Goal: Book appointment/travel/reservation

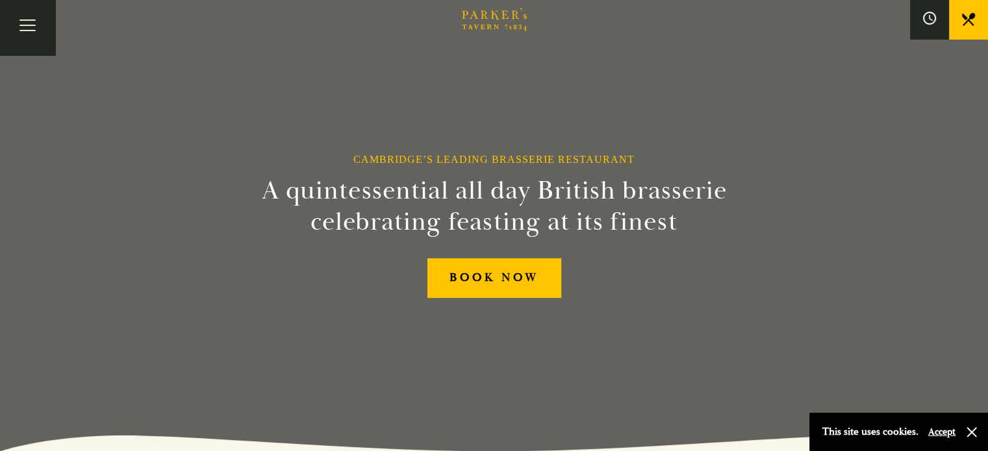
click at [0, 0] on link "Afternoon Tea" at bounding box center [0, 0] width 0 height 0
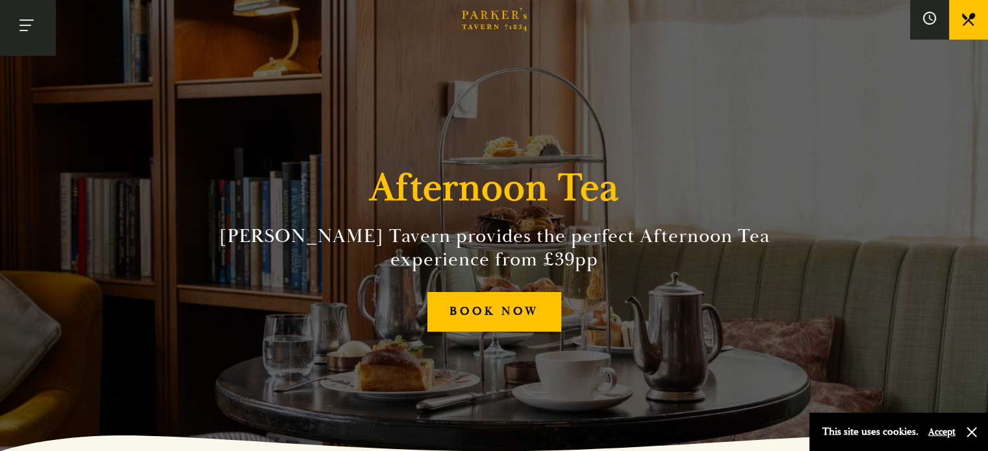
click at [39, 32] on button "Toggle navigation" at bounding box center [27, 27] width 55 height 55
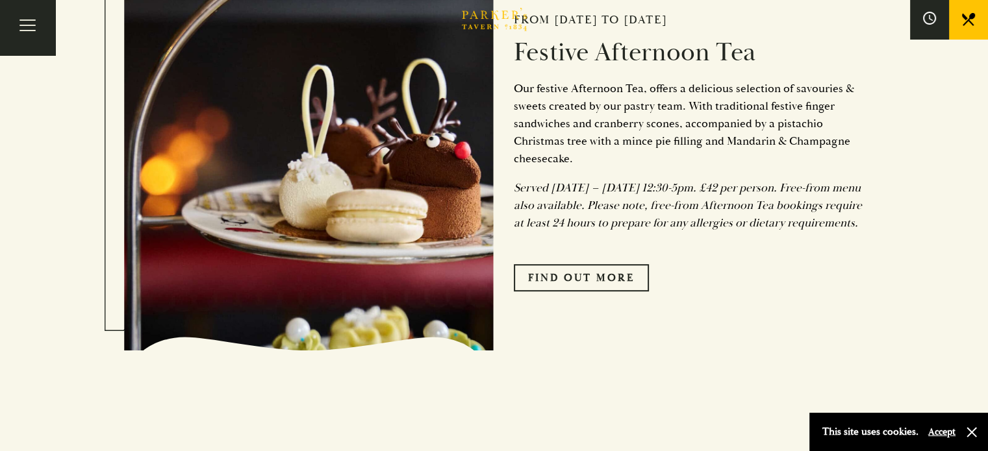
scroll to position [579, 0]
click at [609, 286] on link "FIND OUT MORE" at bounding box center [581, 277] width 135 height 27
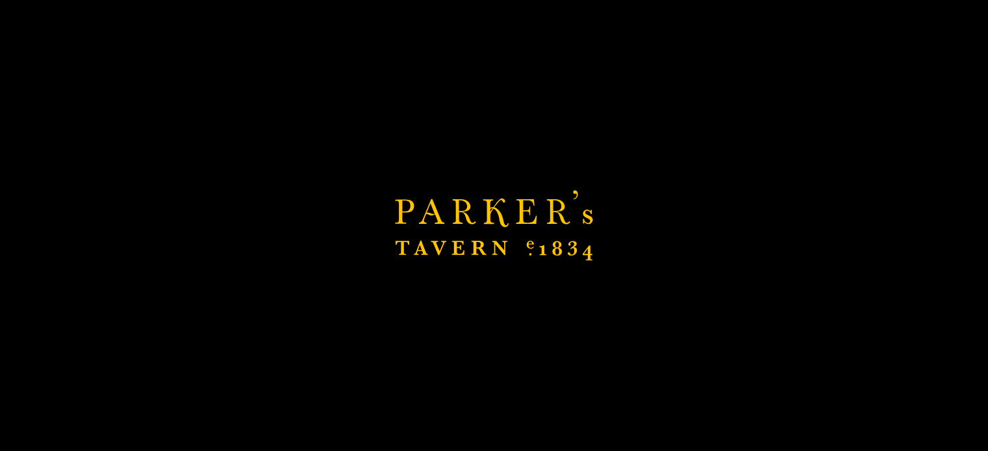
scroll to position [584, 0]
click at [367, 174] on div "Brasserie Restaurant Cambridge | Parker's Tavern Cambridge Parker's Tavern is a…" at bounding box center [494, 225] width 988 height 451
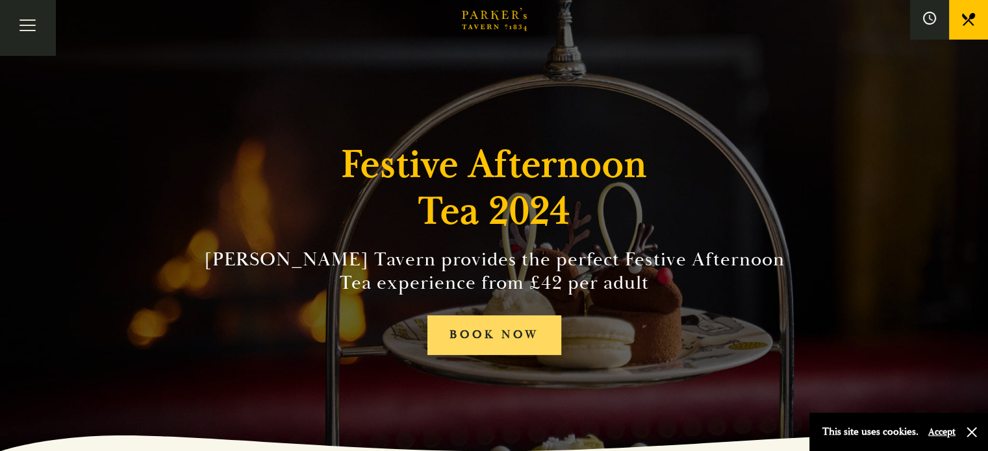
click at [530, 329] on link "BOOK NOW" at bounding box center [494, 336] width 134 height 40
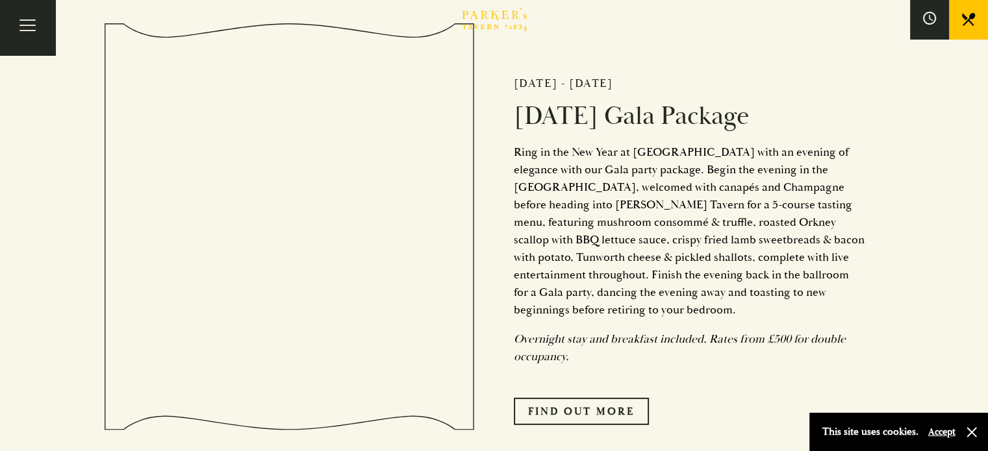
scroll to position [3782, 0]
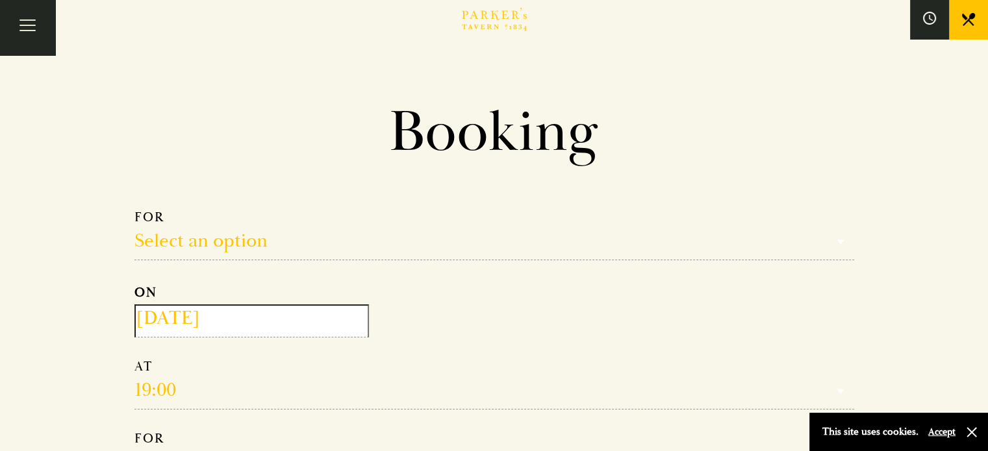
click at [109, 260] on section "Booking Make a Reservation Select an option Select an option Lunch Dinner After…" at bounding box center [494, 318] width 779 height 443
click at [203, 228] on select "Select an option Lunch Dinner Afternoon Tea" at bounding box center [494, 234] width 720 height 51
select select "161949"
click at [134, 209] on select "Select an option Lunch Dinner Afternoon Tea" at bounding box center [494, 234] width 720 height 51
click at [182, 318] on input "[DATE]" at bounding box center [251, 321] width 234 height 33
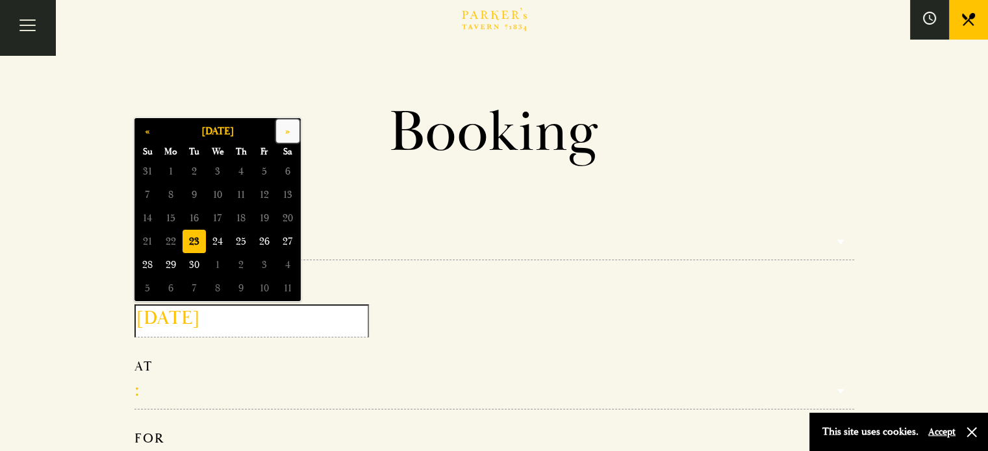
click at [290, 130] on button "»" at bounding box center [287, 130] width 23 height 23
click at [286, 134] on button "»" at bounding box center [287, 130] width 23 height 23
click at [283, 168] on span "6" at bounding box center [287, 171] width 23 height 23
type input "2025-12-06"
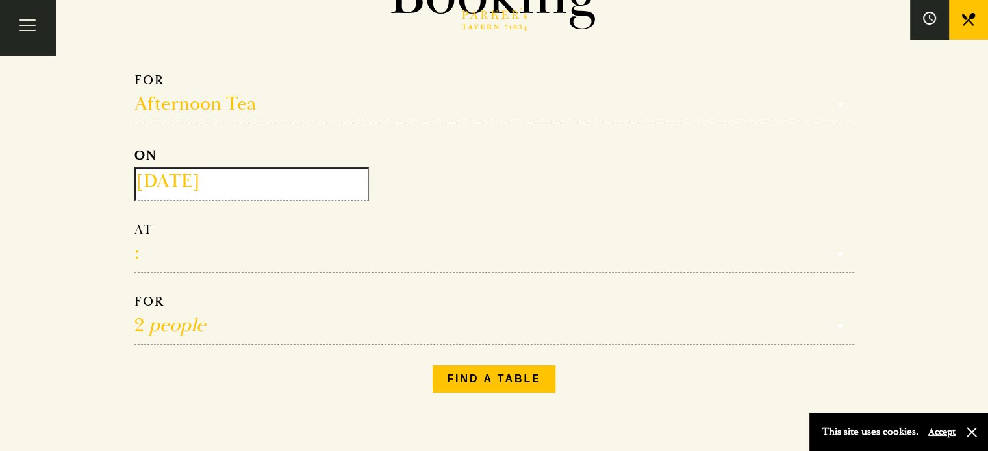
scroll to position [152, 0]
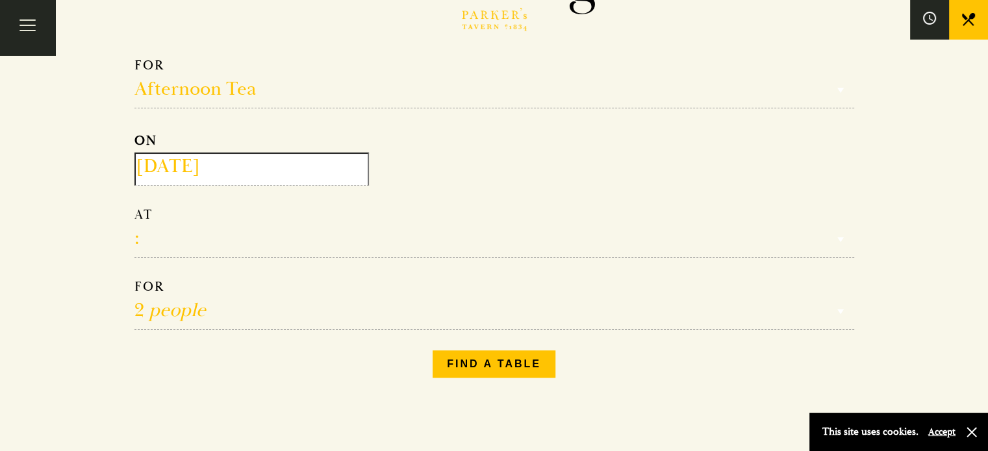
click at [176, 249] on select "12:30 13:00 13:30 14:00 14:30 15:00 15:30 16:00 16:30" at bounding box center [494, 232] width 720 height 51
select select "13:00"
click at [134, 207] on select "12:30 13:00 13:30 14:00 14:30 15:00 15:30 16:00 16:30" at bounding box center [494, 232] width 720 height 51
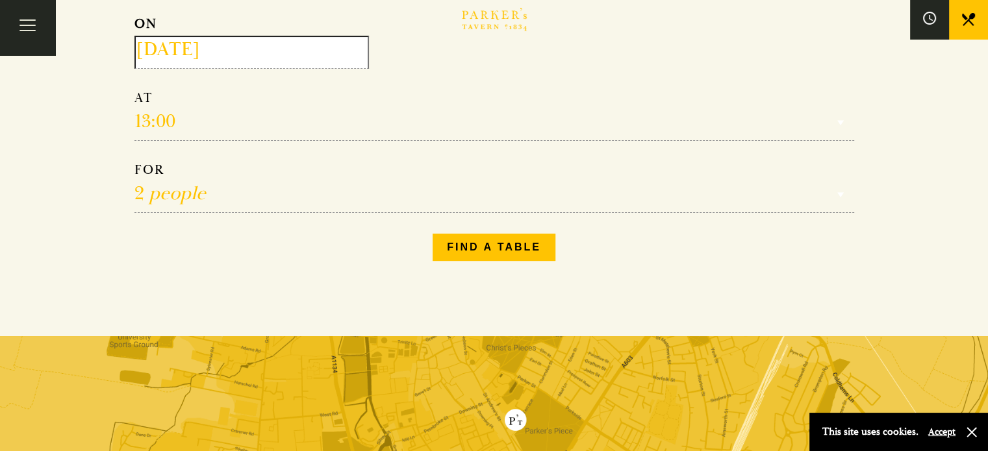
scroll to position [303, 0]
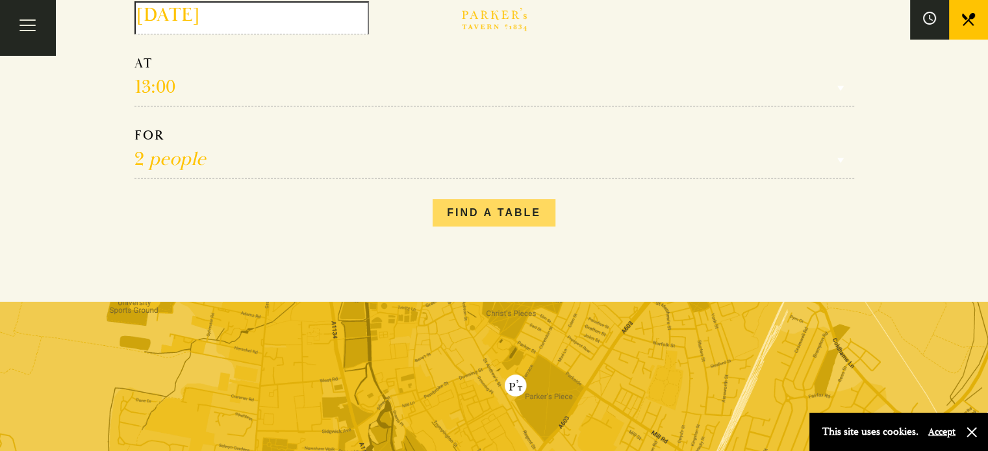
click at [471, 214] on button "Find a table" at bounding box center [494, 212] width 123 height 27
